Goal: Task Accomplishment & Management: Manage account settings

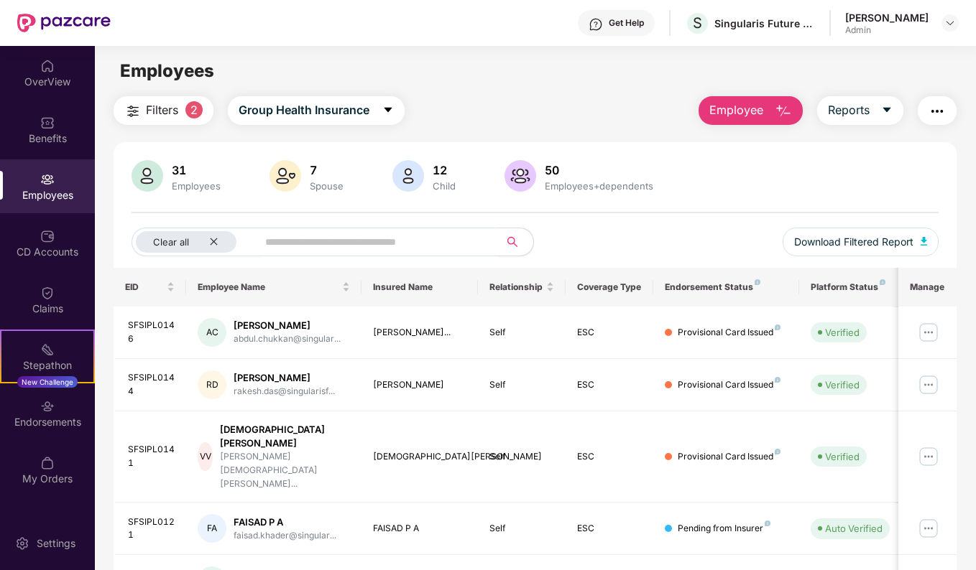
scroll to position [141, 0]
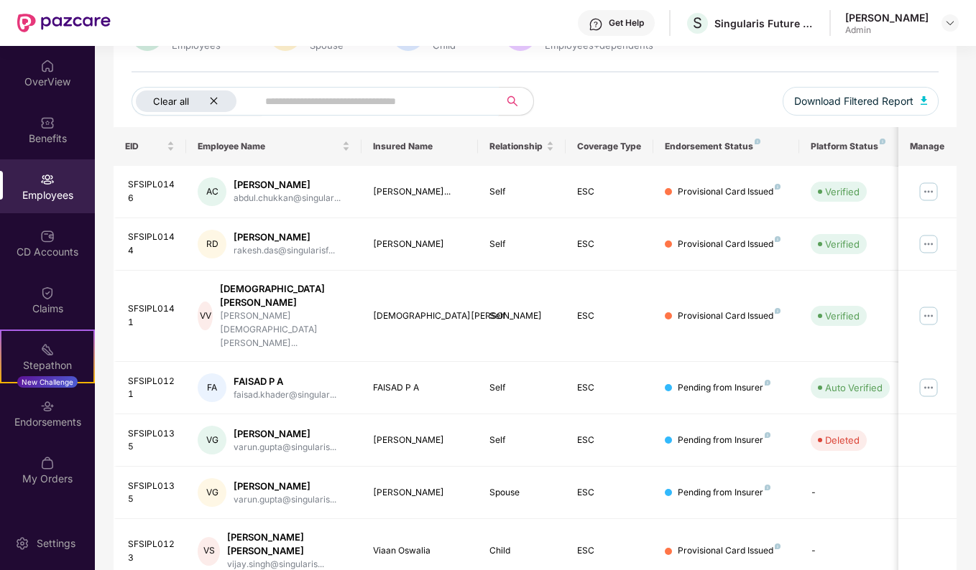
drag, startPoint x: 0, startPoint y: 0, endPoint x: 242, endPoint y: 103, distance: 263.0
click at [217, 103] on icon "close" at bounding box center [213, 100] width 9 height 9
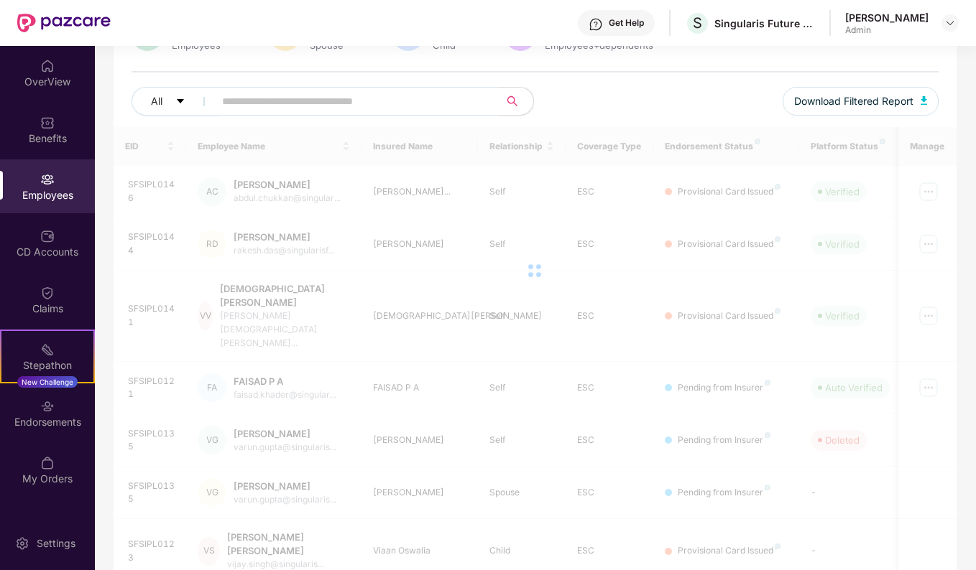
click at [236, 104] on input "text" at bounding box center [351, 102] width 258 height 22
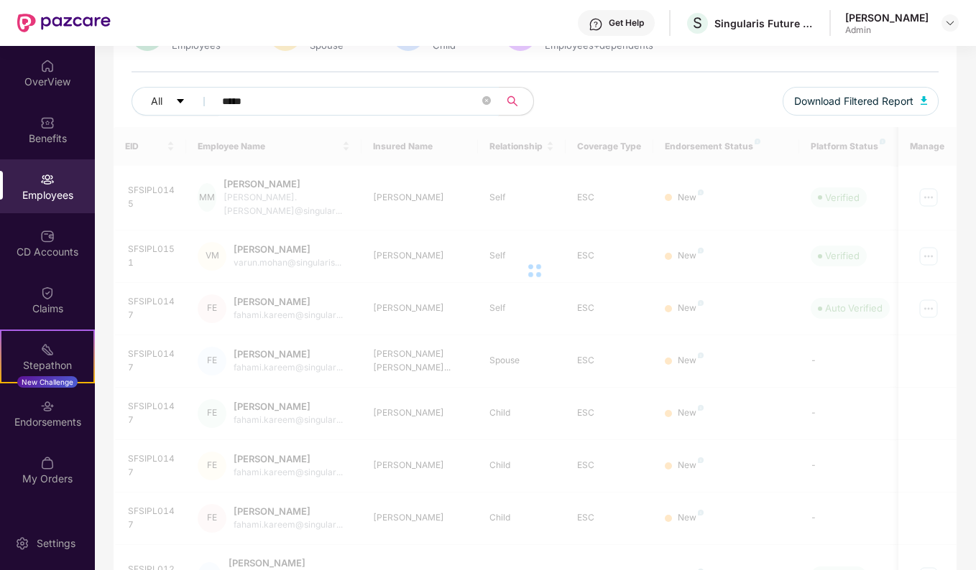
scroll to position [46, 0]
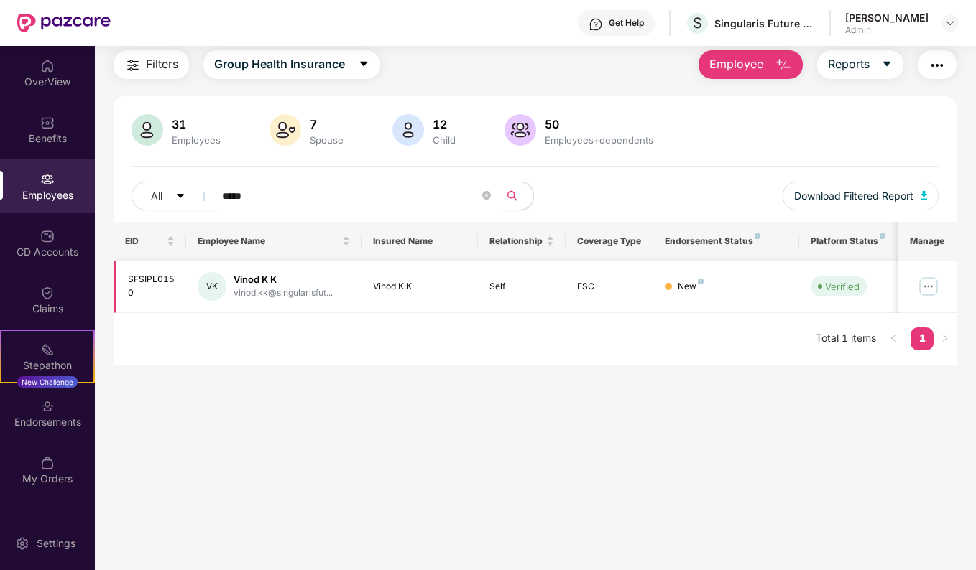
type input "*****"
click at [926, 287] on img at bounding box center [928, 286] width 23 height 23
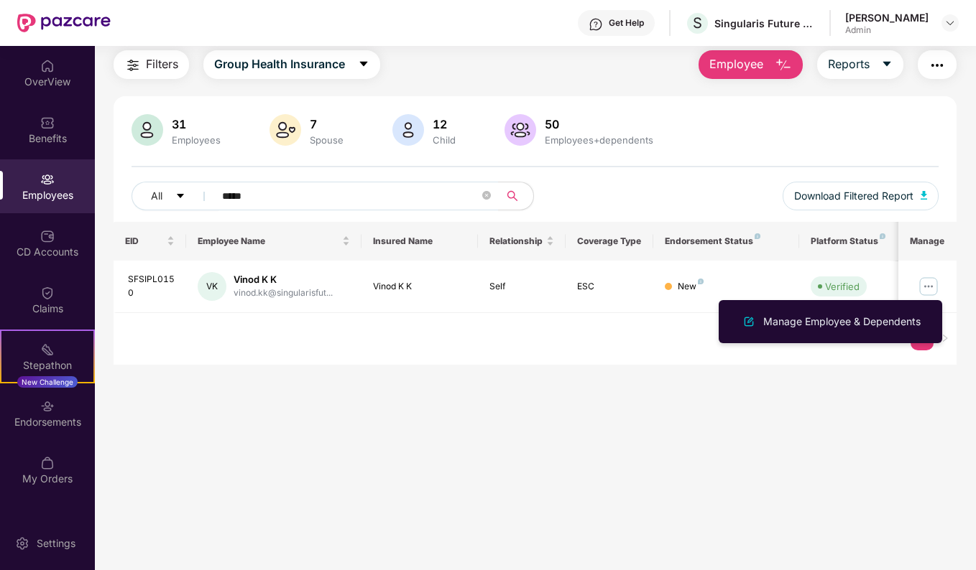
click at [665, 412] on main "Employees Filters Group Health Insurance Employee Reports 31 Employees 7 Spouse…" at bounding box center [535, 285] width 880 height 570
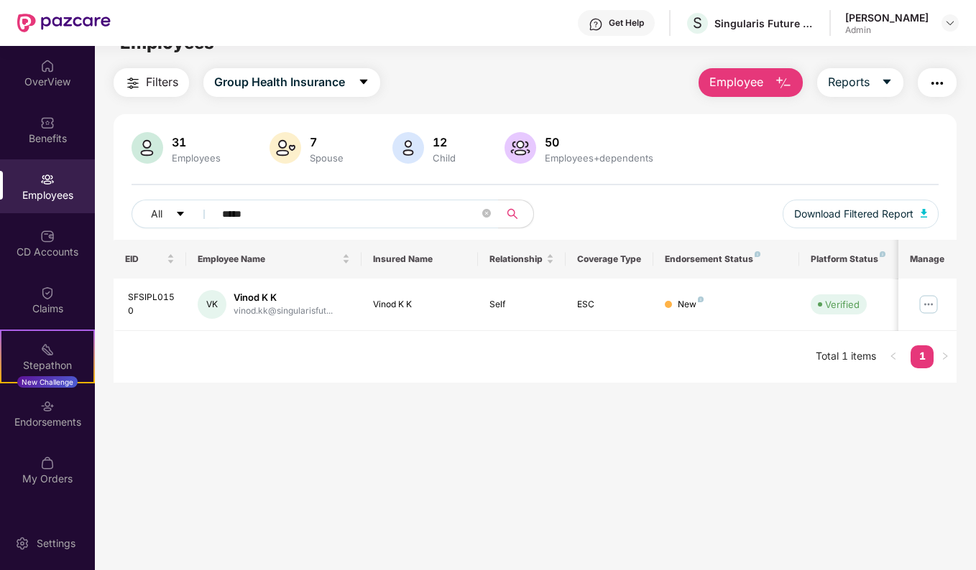
scroll to position [0, 0]
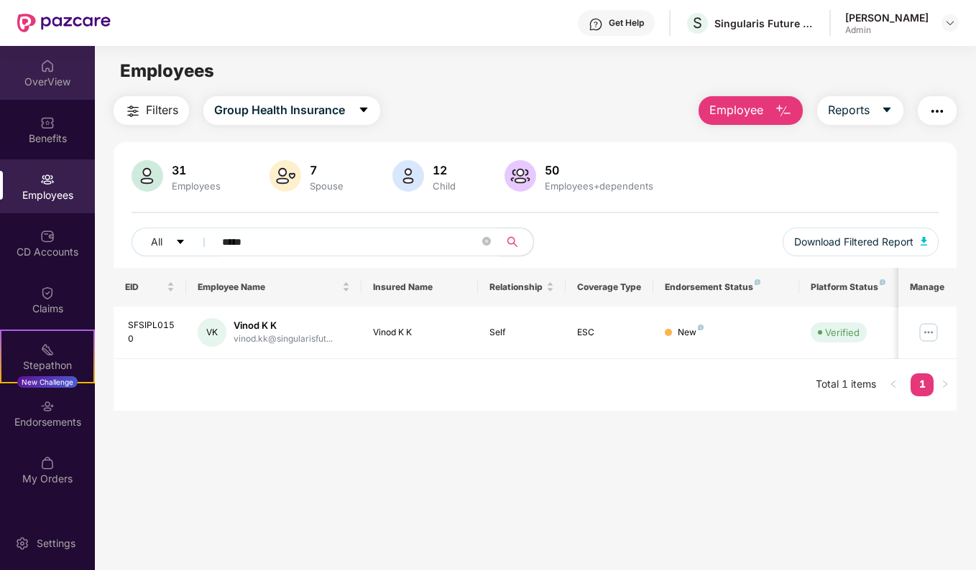
click at [46, 80] on div "OverView" at bounding box center [47, 82] width 95 height 14
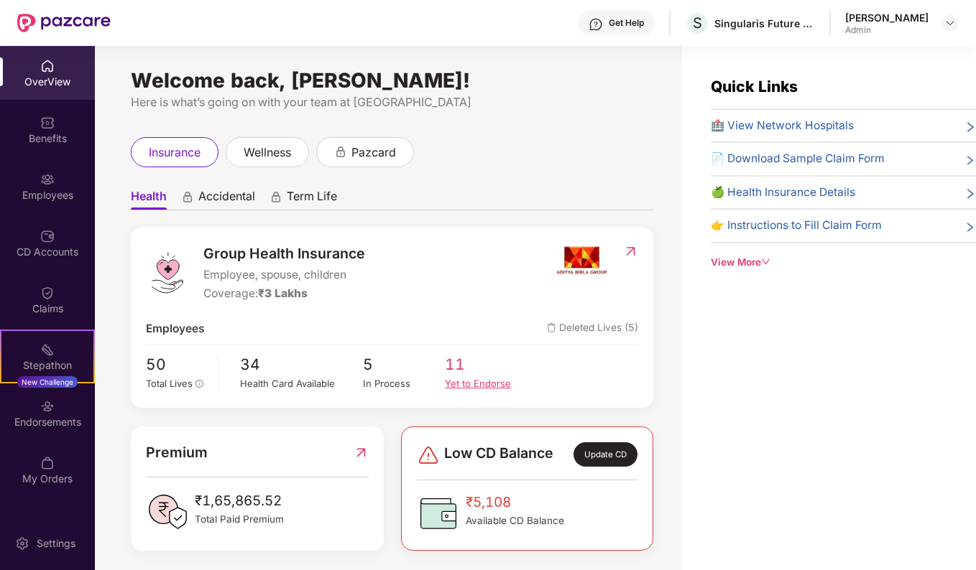
click at [467, 379] on div "Yet to Endorse" at bounding box center [486, 383] width 82 height 14
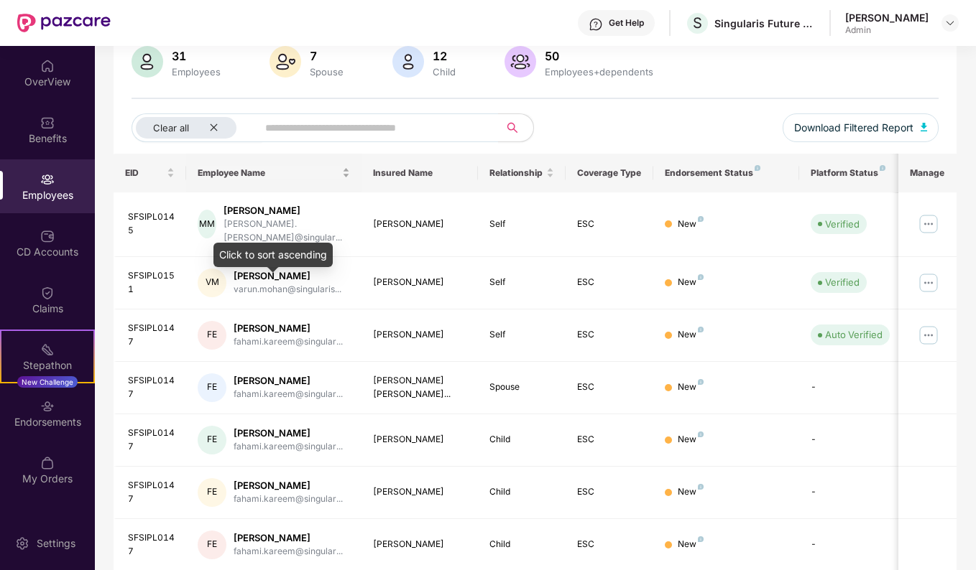
scroll to position [144, 0]
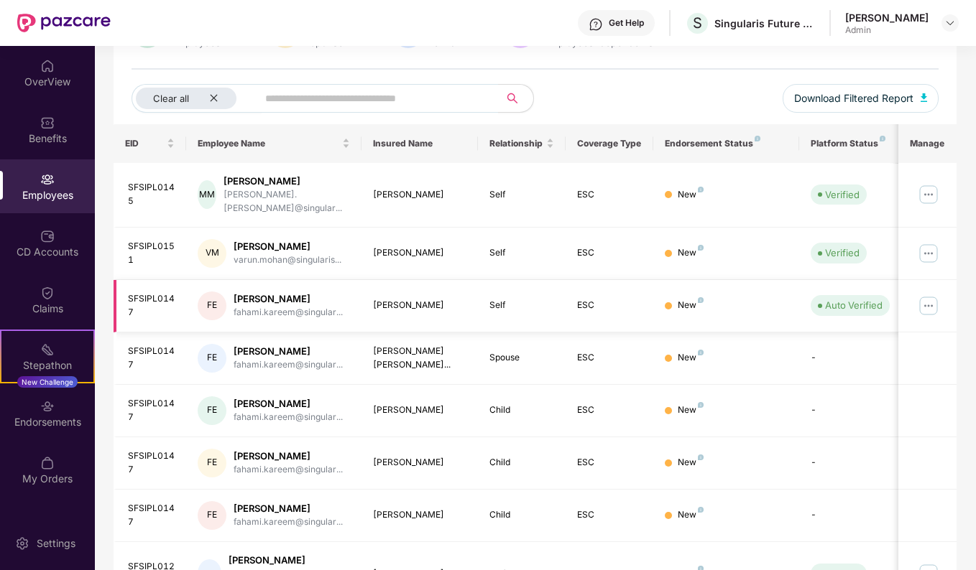
click at [923, 295] on img at bounding box center [928, 306] width 23 height 23
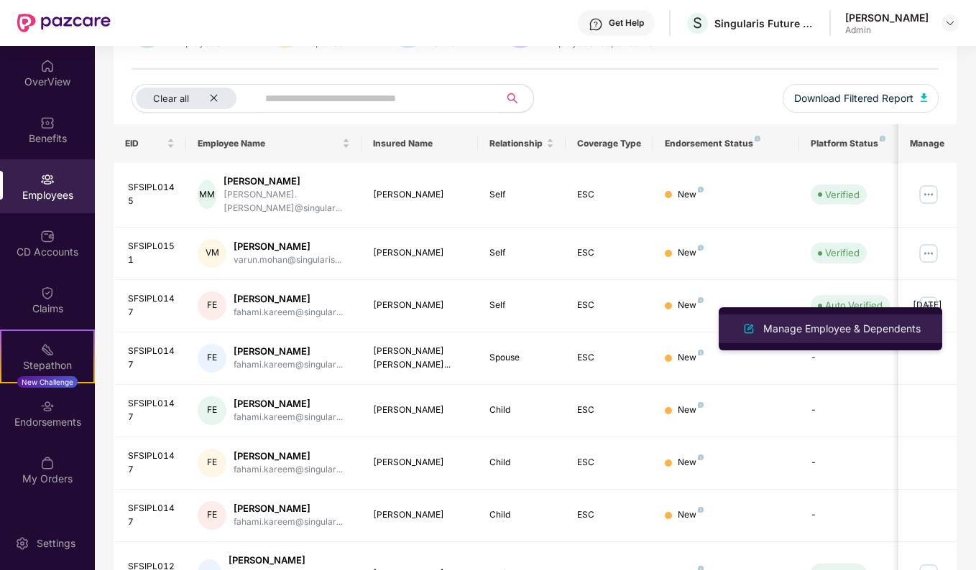
click at [827, 336] on div "Manage Employee & Dependents" at bounding box center [841, 329] width 163 height 16
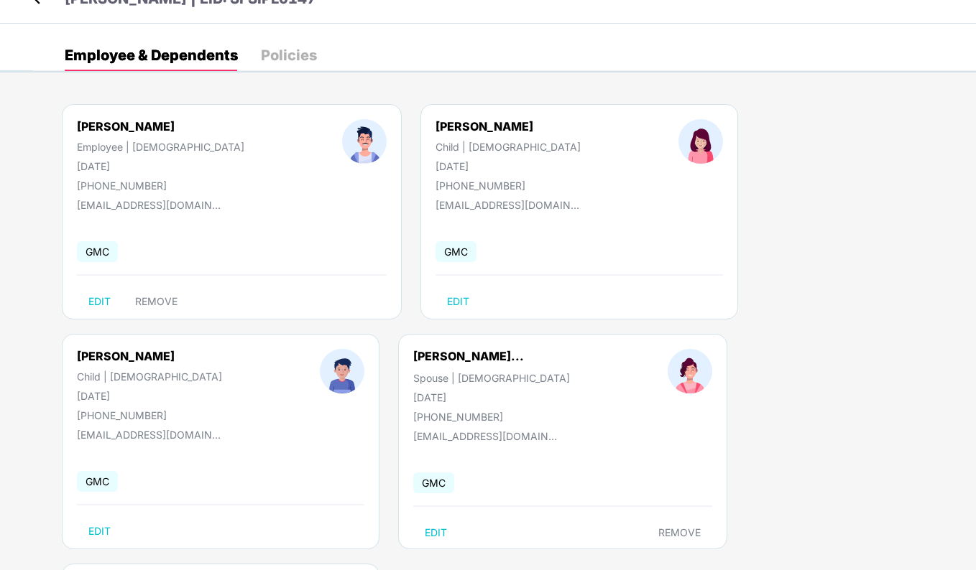
scroll to position [43, 0]
